Goal: Transaction & Acquisition: Book appointment/travel/reservation

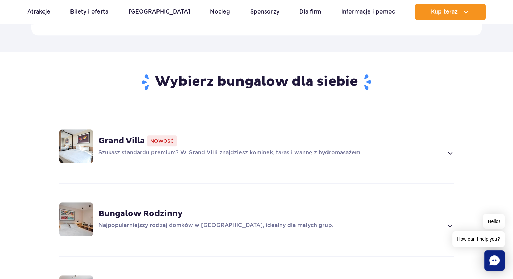
scroll to position [405, 0]
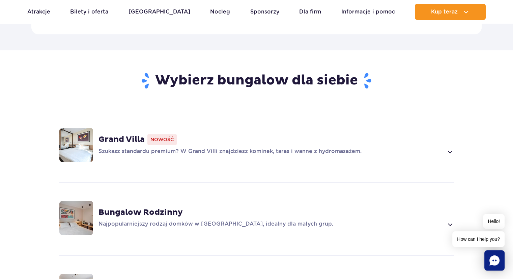
click at [237, 148] on p "Szukasz standardu premium? W Grand Villi znajdziesz kominek, taras i wannę z hy…" at bounding box center [271, 152] width 345 height 8
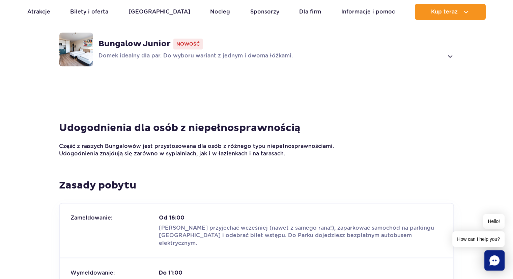
scroll to position [743, 0]
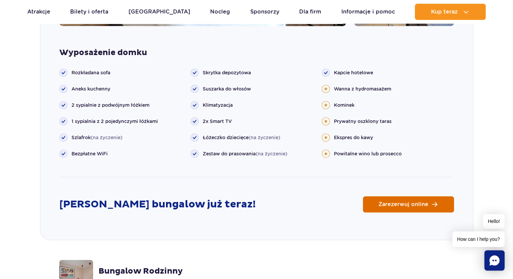
click at [416, 199] on link "Zarezerwuj online" at bounding box center [408, 204] width 91 height 16
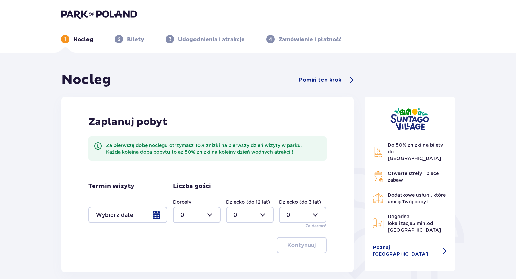
click at [134, 213] on div at bounding box center [127, 215] width 79 height 16
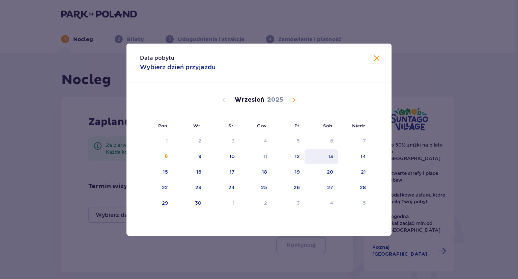
click at [331, 150] on div "13" at bounding box center [321, 156] width 33 height 15
click at [300, 154] on div "12" at bounding box center [288, 156] width 33 height 15
click at [355, 152] on div "14" at bounding box center [354, 156] width 33 height 15
type input "12.09.25 - 14.09.25"
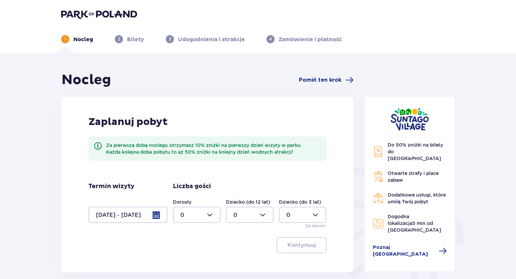
click at [190, 212] on div at bounding box center [197, 215] width 48 height 16
click at [189, 174] on div "4" at bounding box center [196, 171] width 33 height 7
type input "4"
click at [298, 214] on div at bounding box center [303, 215] width 48 height 16
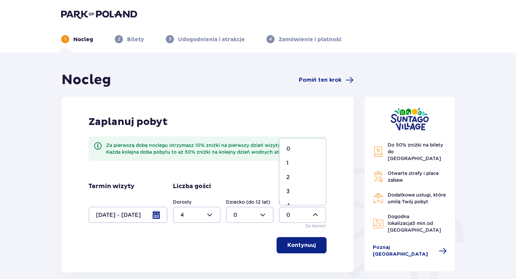
click at [288, 166] on div "1" at bounding box center [302, 162] width 33 height 7
type input "1"
click at [299, 243] on p "Kontynuuj" at bounding box center [301, 244] width 28 height 7
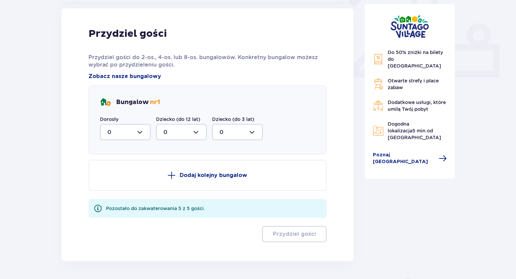
scroll to position [272, 0]
click at [142, 131] on div at bounding box center [125, 132] width 51 height 16
click at [106, 197] on span "4" at bounding box center [125, 198] width 49 height 14
type input "4"
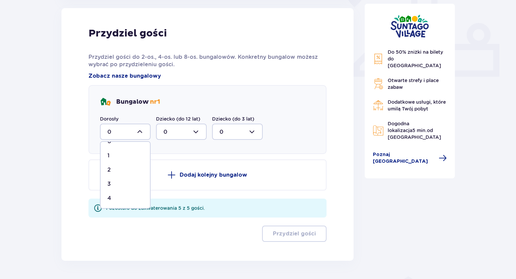
scroll to position [255, 0]
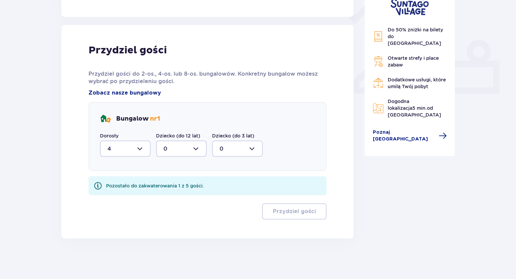
click at [232, 150] on div at bounding box center [237, 148] width 51 height 16
click at [221, 179] on span "1" at bounding box center [237, 183] width 49 height 14
type input "1"
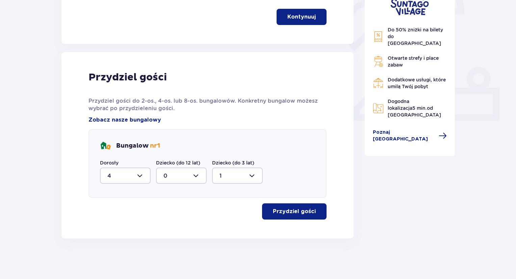
scroll to position [228, 0]
click at [275, 209] on p "Przydziel gości" at bounding box center [294, 211] width 43 height 7
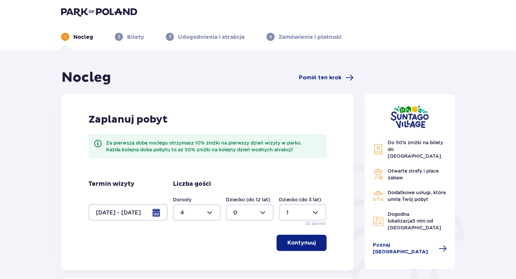
scroll to position [0, 0]
